Goal: Go to known website: Access a specific website the user already knows

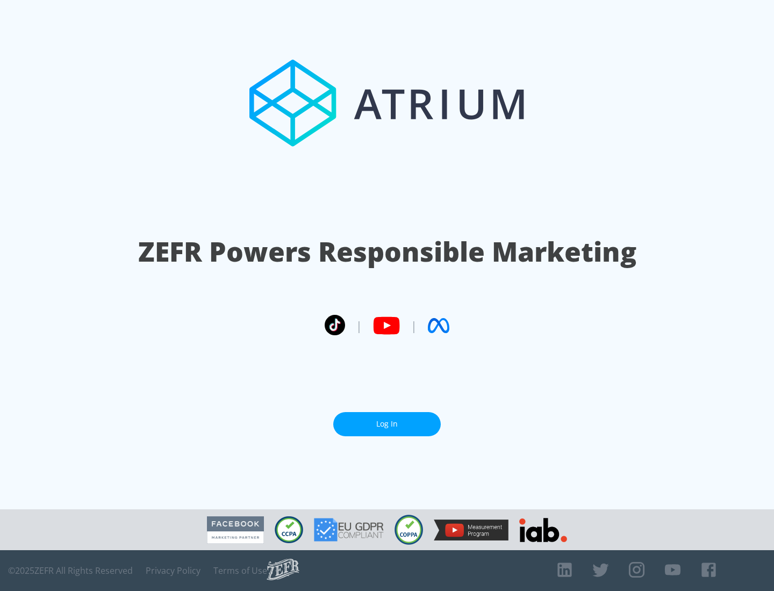
click at [387, 420] on link "Log In" at bounding box center [386, 424] width 107 height 24
